Goal: Navigation & Orientation: Find specific page/section

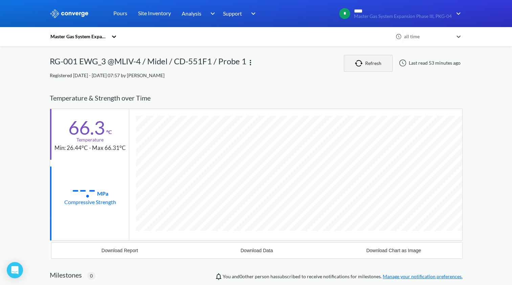
scroll to position [370, 413]
click at [359, 65] on img "button" at bounding box center [360, 63] width 10 height 7
click at [320, 89] on div "Temperature & Strength over Time" at bounding box center [256, 97] width 413 height 21
click at [122, 16] on link "Pours" at bounding box center [120, 13] width 14 height 27
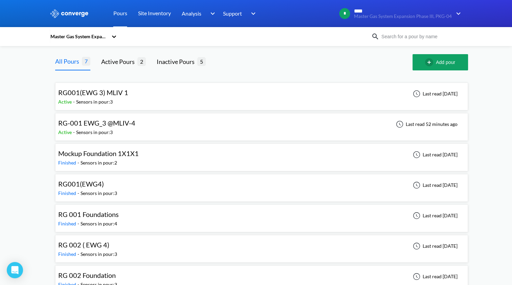
click at [118, 123] on span "RG-001 EWG_3 @MLIV-4" at bounding box center [96, 123] width 77 height 8
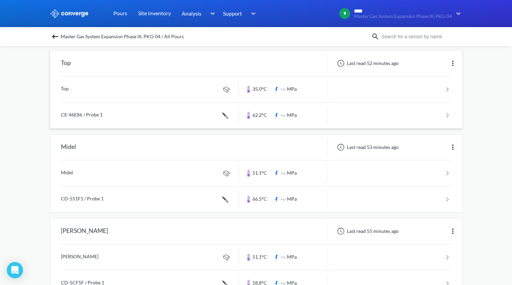
scroll to position [68, 0]
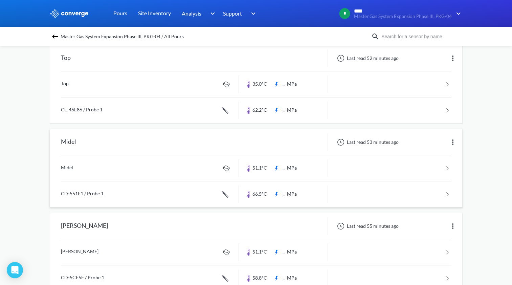
click at [267, 194] on link at bounding box center [256, 195] width 391 height 26
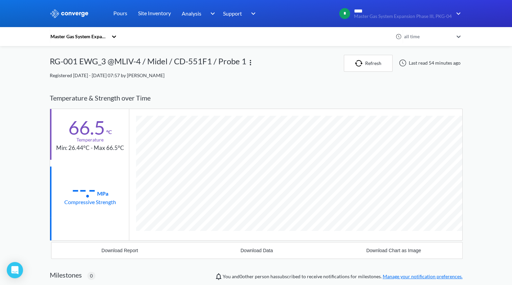
scroll to position [370, 413]
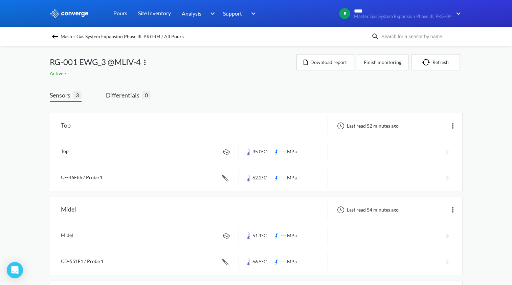
click at [161, 70] on div "Active -" at bounding box center [173, 73] width 247 height 7
click at [163, 54] on div "RG-001 EWG_3 @MLIV-4" at bounding box center [173, 62] width 247 height 16
click at [119, 13] on link "Pours" at bounding box center [120, 13] width 14 height 27
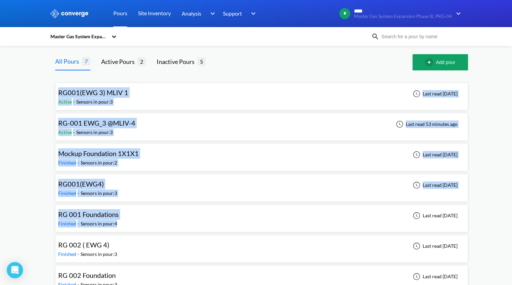
drag, startPoint x: 48, startPoint y: 79, endPoint x: 165, endPoint y: 223, distance: 185.5
click at [165, 223] on div "MENU Master Gas System Expansion Phase III, PKG-04 Pours Site Inventory Analysi…" at bounding box center [256, 149] width 512 height 299
click at [23, 224] on div "MENU Master Gas System Expansion Phase III, PKG-04 Pours Site Inventory Analysi…" at bounding box center [256, 149] width 512 height 299
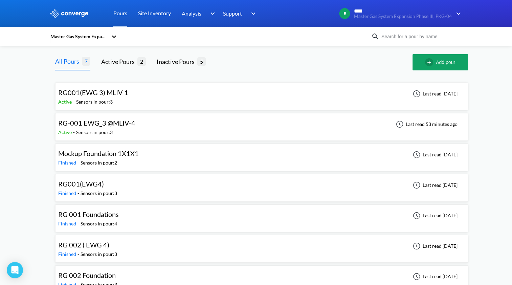
click at [22, 217] on div "MENU Master Gas System Expansion Phase III, PKG-04 Pours Site Inventory Analysi…" at bounding box center [256, 149] width 512 height 299
click at [122, 14] on link "Pours" at bounding box center [120, 13] width 14 height 27
click at [122, 13] on link "Pours" at bounding box center [120, 13] width 14 height 27
click at [92, 131] on div "Sensors in pour: 3" at bounding box center [94, 132] width 37 height 7
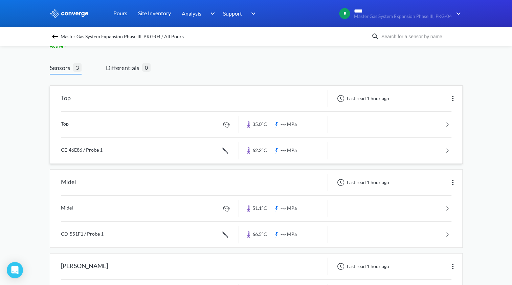
scroll to position [45, 0]
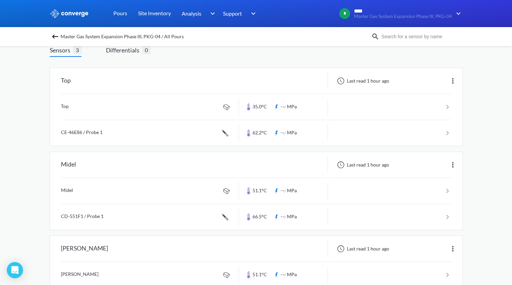
click at [4, 93] on div "MENU Master Gas System Expansion Phase III, PKG-04 Pours Site Inventory Analysi…" at bounding box center [256, 141] width 512 height 373
drag, startPoint x: 468, startPoint y: 148, endPoint x: 259, endPoint y: 151, distance: 209.0
click at [259, 151] on div "MENU Master Gas System Expansion Phase III, PKG-04 Pours Site Inventory Analysi…" at bounding box center [256, 141] width 512 height 373
click at [37, 154] on div "MENU Master Gas System Expansion Phase III, PKG-04 Pours Site Inventory Analysi…" at bounding box center [256, 141] width 512 height 373
click at [39, 152] on div "MENU Master Gas System Expansion Phase III, PKG-04 Pours Site Inventory Analysi…" at bounding box center [256, 141] width 512 height 373
